Goal: Task Accomplishment & Management: Use online tool/utility

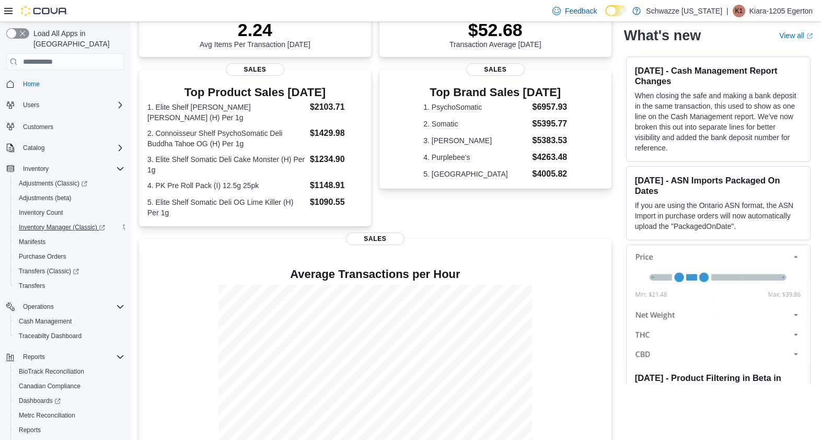
scroll to position [267, 0]
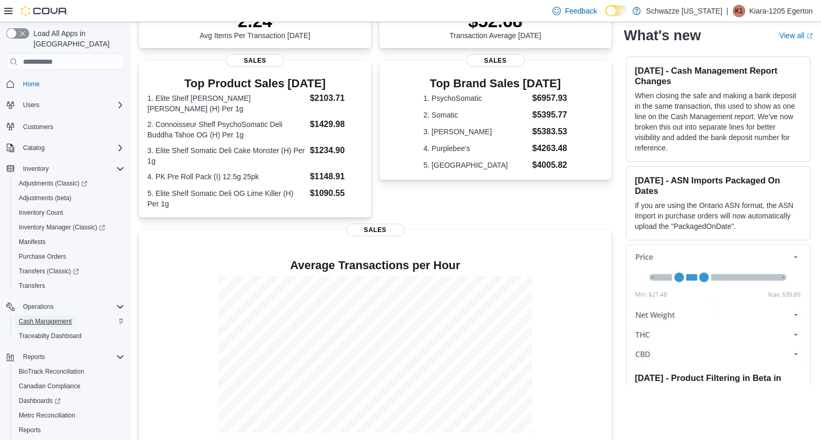
click at [57, 317] on span "Cash Management" at bounding box center [45, 321] width 53 height 8
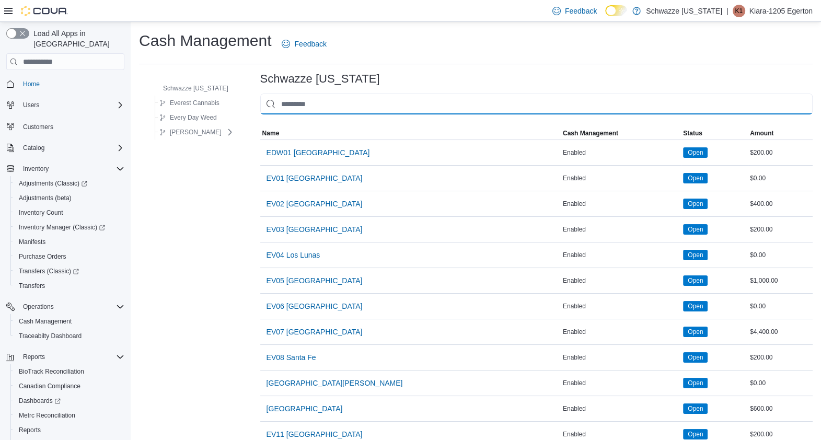
click at [318, 98] on input "This is a search bar. As you type, the results lower in the page will automatic…" at bounding box center [536, 104] width 552 height 21
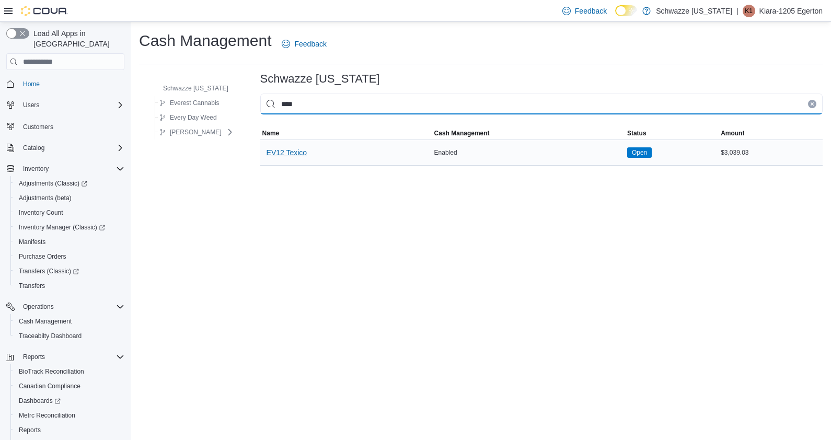
type input "****"
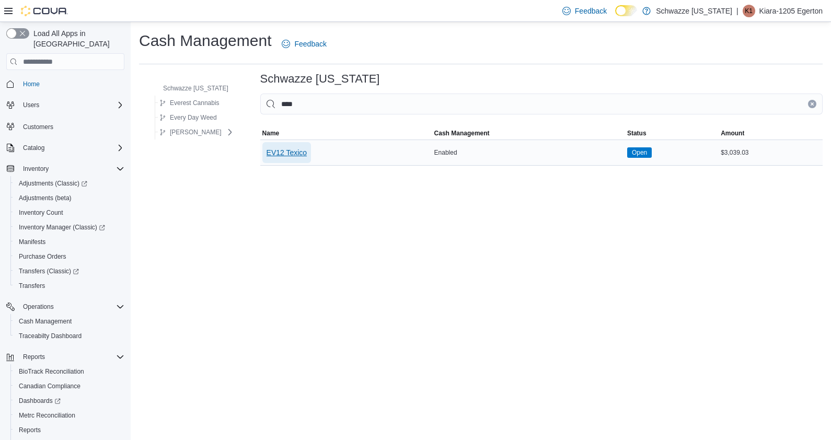
click at [288, 152] on span "EV12 Texico" at bounding box center [286, 152] width 41 height 10
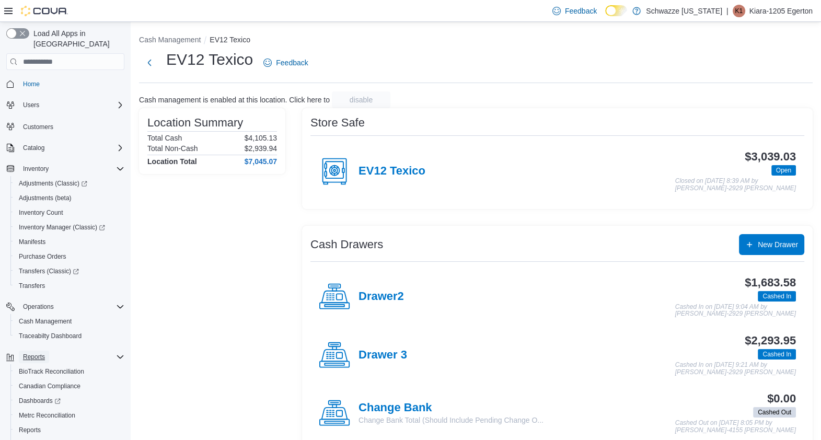
click at [31, 353] on span "Reports" at bounding box center [34, 357] width 22 height 8
click at [25, 353] on span "Reports" at bounding box center [34, 357] width 22 height 8
click at [45, 317] on span "Cash Management" at bounding box center [45, 321] width 53 height 8
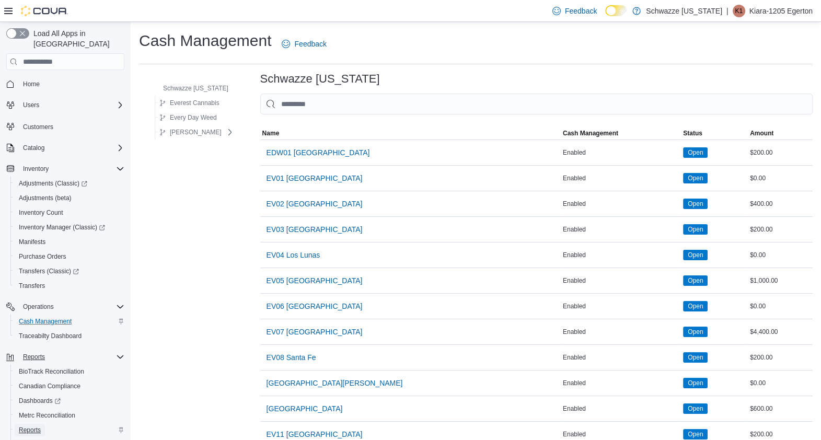
click at [29, 426] on span "Reports" at bounding box center [30, 430] width 22 height 8
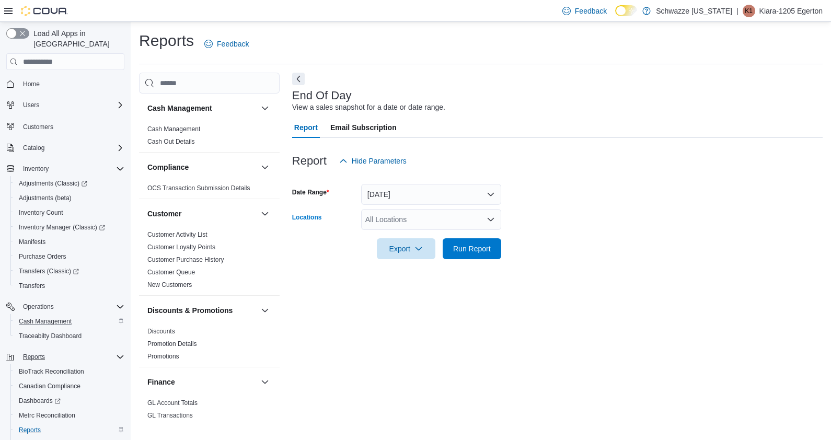
click at [441, 225] on div "All Locations" at bounding box center [431, 219] width 140 height 21
type input "****"
click at [411, 239] on span "EV12 Texico" at bounding box center [414, 237] width 41 height 10
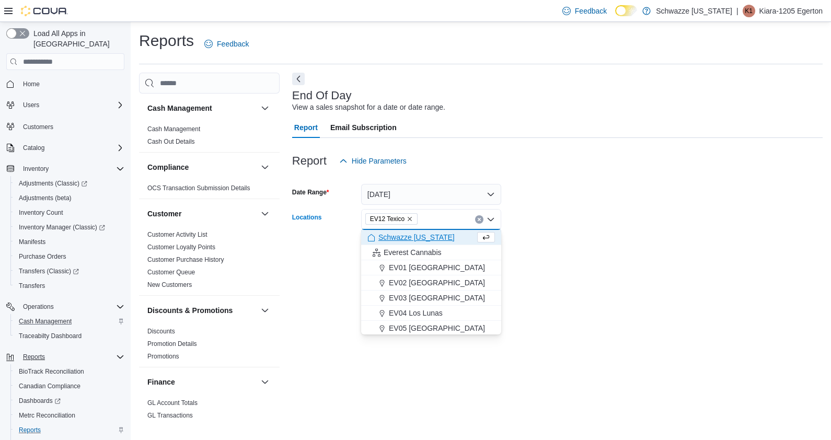
click at [577, 191] on form "Date Range [DATE] Locations EV12 [GEOGRAPHIC_DATA] Combo box. Selected. EV12 Te…" at bounding box center [557, 215] width 530 height 88
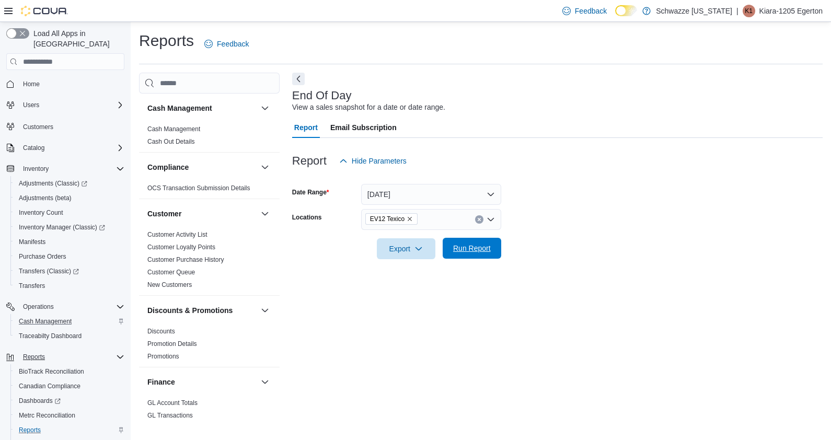
click at [461, 253] on span "Run Report" at bounding box center [472, 248] width 46 height 21
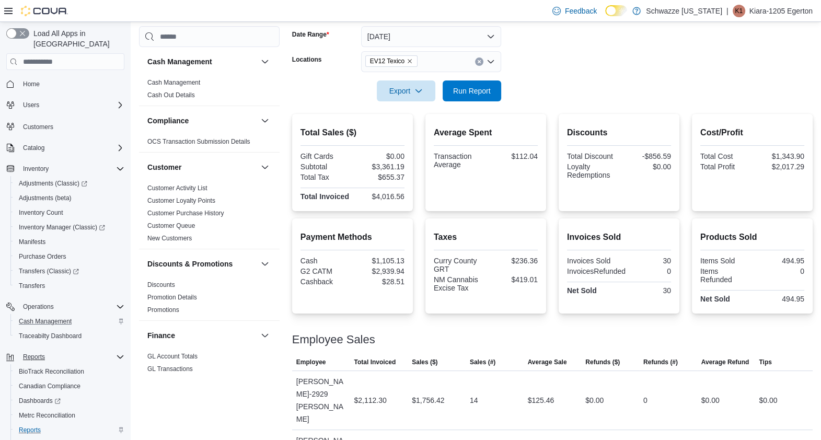
scroll to position [146, 0]
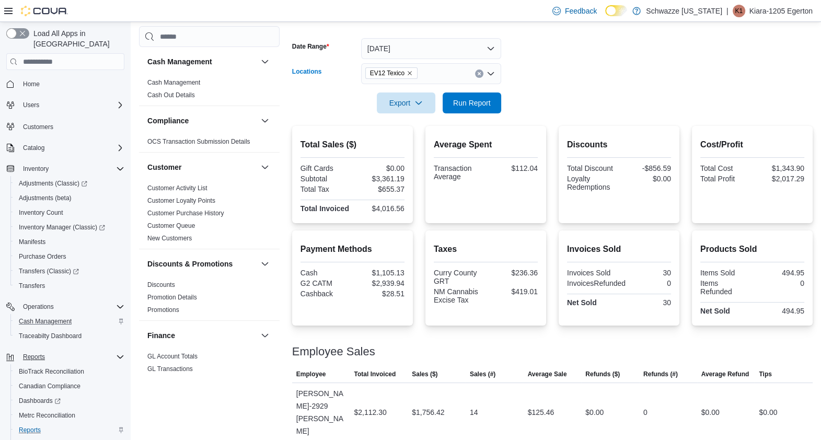
click at [408, 72] on icon "Remove EV12 Texico from selection in this group" at bounding box center [410, 73] width 4 height 4
type input "*****"
click at [399, 95] on span "RGO13 Clovis" at bounding box center [417, 91] width 47 height 10
click at [553, 73] on form "Date Range [DATE] Locations RGO13 Clovis Export Run Report" at bounding box center [552, 70] width 520 height 88
click at [476, 99] on span "Run Report" at bounding box center [472, 102] width 38 height 10
